Goal: Task Accomplishment & Management: Use online tool/utility

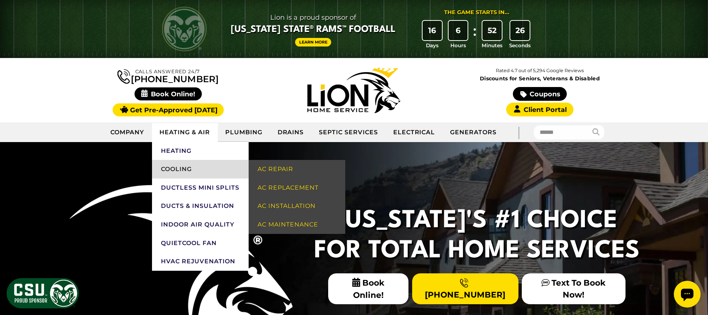
click at [193, 165] on link "Cooling" at bounding box center [200, 169] width 97 height 19
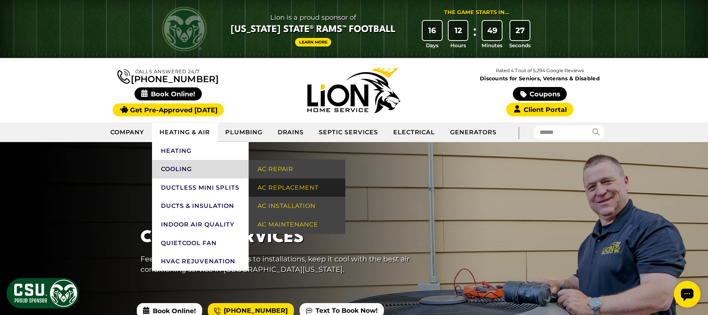
click at [287, 183] on link "AC Replacement" at bounding box center [296, 187] width 97 height 19
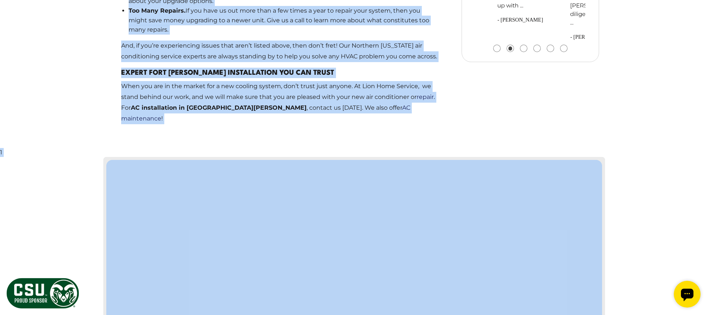
scroll to position [904, 0]
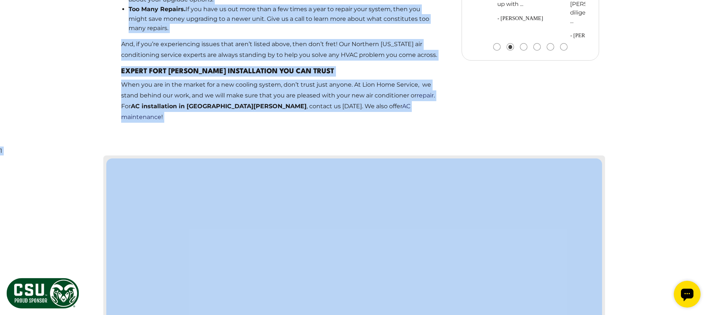
drag, startPoint x: 121, startPoint y: 63, endPoint x: 361, endPoint y: 185, distance: 269.1
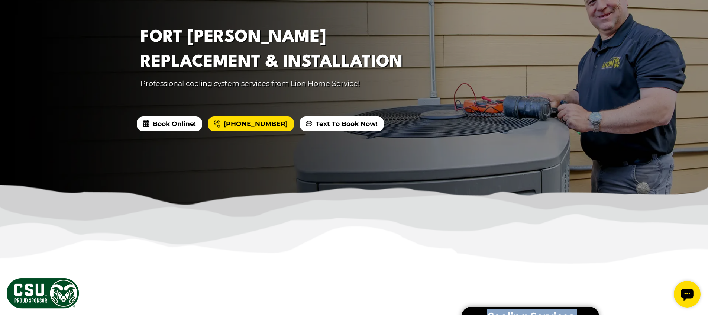
click at [338, 244] on img at bounding box center [354, 233] width 708 height 97
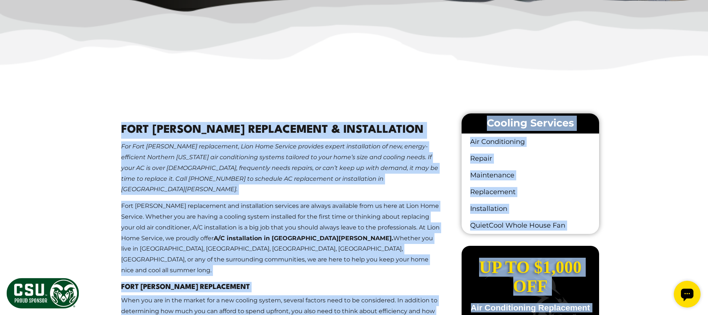
scroll to position [457, 0]
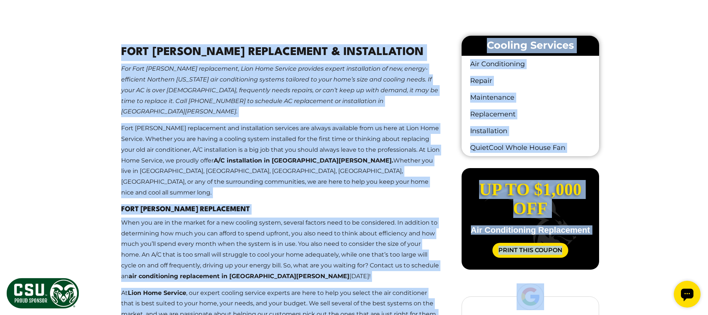
click at [108, 48] on div "Fort Collins AC Replacement & Installation For Fort Collins AC replacement, Lio…" at bounding box center [353, 309] width 501 height 567
